Goal: Transaction & Acquisition: Download file/media

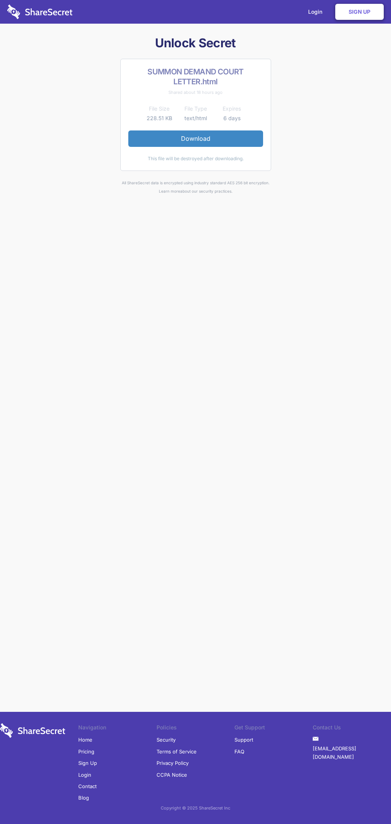
click at [195, 138] on link "Download" at bounding box center [195, 138] width 135 height 16
